Goal: Task Accomplishment & Management: Use online tool/utility

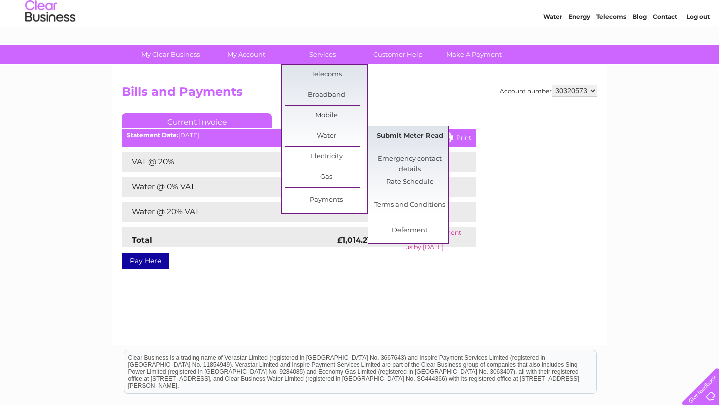
click at [386, 137] on link "Submit Meter Read" at bounding box center [410, 136] width 82 height 20
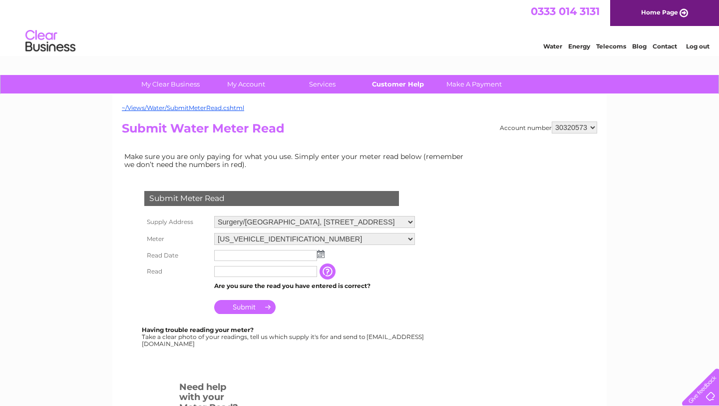
click at [403, 93] on link "Customer Help" at bounding box center [398, 84] width 82 height 18
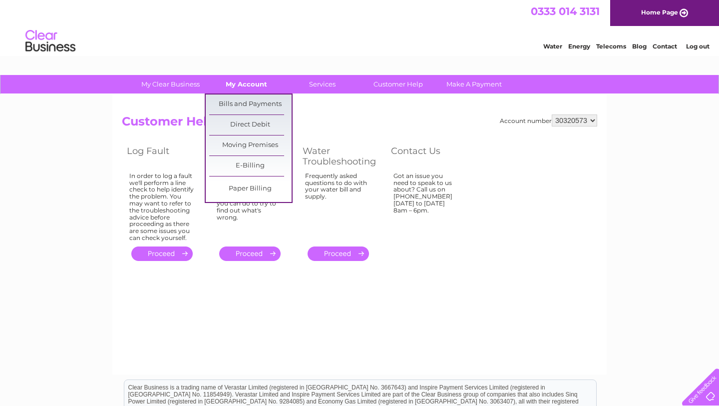
click at [243, 80] on link "My Account" at bounding box center [246, 84] width 82 height 18
